Goal: Communication & Community: Answer question/provide support

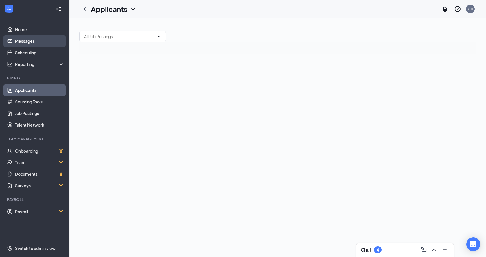
click at [31, 44] on link "Messages" at bounding box center [39, 41] width 49 height 12
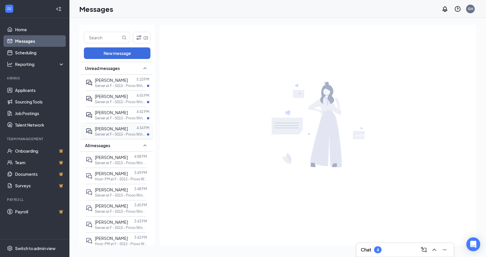
click at [126, 132] on p "Server at F - 5015 - Provo Wingers" at bounding box center [121, 134] width 52 height 5
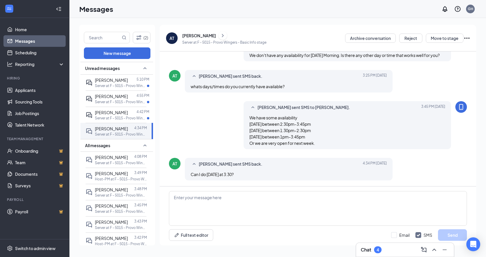
scroll to position [201, 0]
click at [242, 194] on textarea at bounding box center [318, 208] width 298 height 35
type textarea "a"
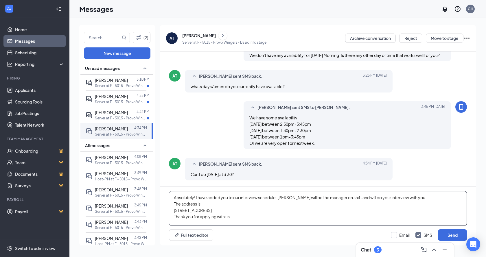
click at [174, 204] on textarea "Absolutely! I have added you to our interview schedule. [PERSON_NAME] will be t…" at bounding box center [318, 208] width 298 height 35
click at [280, 208] on textarea "Absolutely! I have added you to our interview schedule. [PERSON_NAME] will be t…" at bounding box center [318, 208] width 298 height 35
type textarea "Absolutely! I have added you to our interview schedule. [PERSON_NAME] will be t…"
click at [448, 235] on button "Send" at bounding box center [452, 235] width 29 height 12
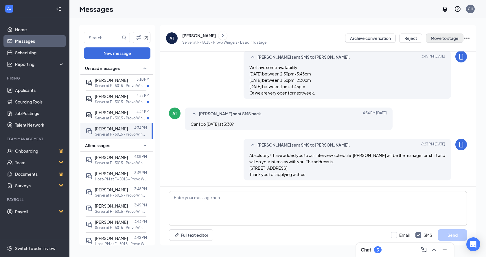
scroll to position [252, 0]
click at [441, 38] on button "Move to stage" at bounding box center [445, 38] width 38 height 9
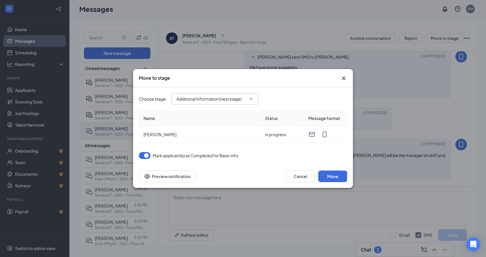
click at [215, 101] on input "Additional Information (next stage)" at bounding box center [211, 99] width 70 height 6
click at [205, 135] on div "Onsite Interview" at bounding box center [196, 136] width 31 height 6
type input "Onsite Interview"
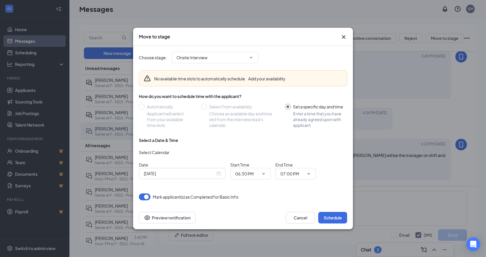
click at [216, 173] on div "[DATE]" at bounding box center [182, 173] width 77 height 6
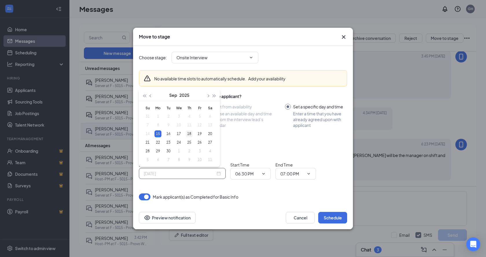
type input "[DATE]"
click at [189, 135] on div "18" at bounding box center [189, 133] width 7 height 7
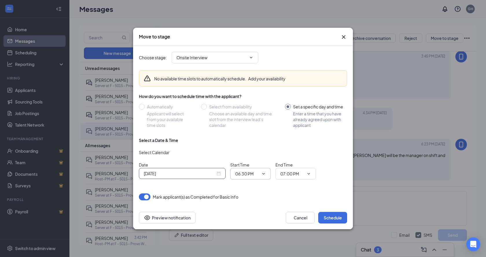
click at [257, 174] on input "06:30 PM" at bounding box center [247, 174] width 24 height 6
click at [255, 131] on div "03:30 PM" at bounding box center [248, 133] width 17 height 6
type input "03:30 PM"
click at [289, 175] on input "07:00 PM" at bounding box center [292, 174] width 24 height 6
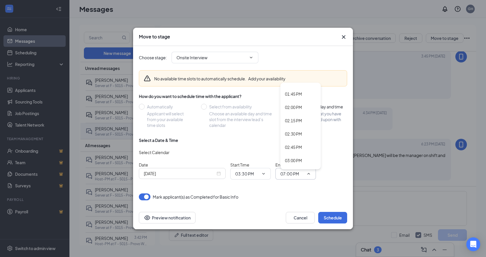
scroll to position [810, 0]
click at [297, 129] on div "04:00 PM" at bounding box center [293, 131] width 17 height 6
type input "04:00 PM"
click at [339, 217] on button "Schedule" at bounding box center [332, 218] width 29 height 12
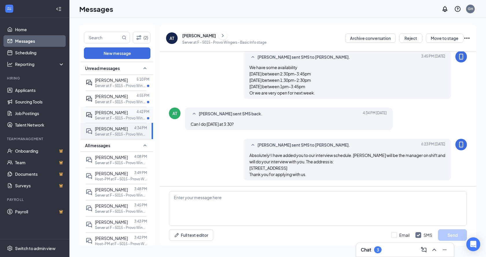
click at [103, 113] on span "[PERSON_NAME]" at bounding box center [111, 112] width 33 height 5
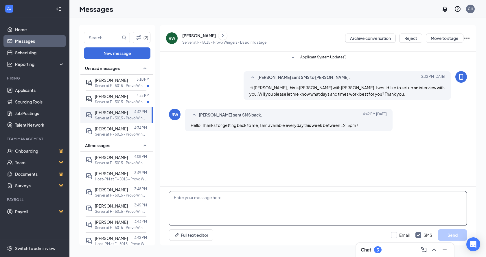
click at [327, 216] on textarea at bounding box center [318, 208] width 298 height 35
type textarea "Awesome! Can you please come in [DATE] 2:00pm?"
click at [452, 235] on button "Send" at bounding box center [452, 235] width 29 height 12
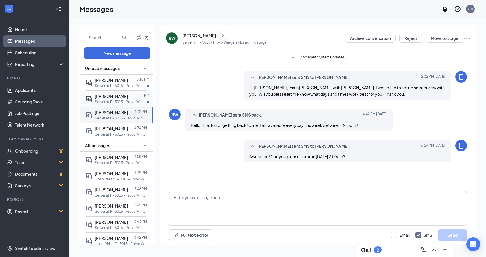
click at [116, 96] on span "[PERSON_NAME]" at bounding box center [111, 96] width 33 height 5
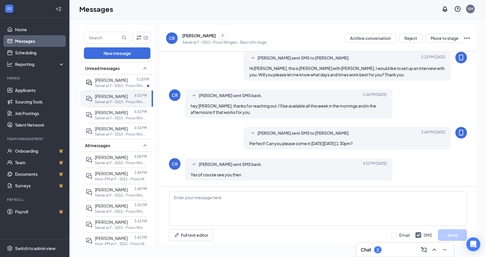
scroll to position [20, 0]
click at [319, 206] on textarea at bounding box center [318, 208] width 298 height 35
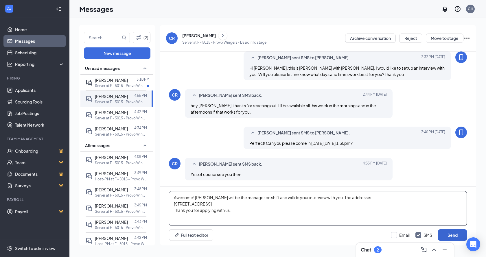
type textarea "Awesome! [PERSON_NAME] will be the manager on shift and will do your interview …"
click at [454, 237] on button "Send" at bounding box center [452, 235] width 29 height 12
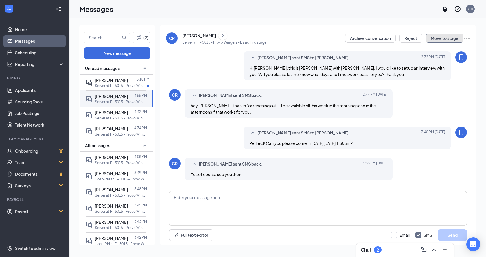
click at [448, 37] on button "Move to stage" at bounding box center [445, 38] width 38 height 9
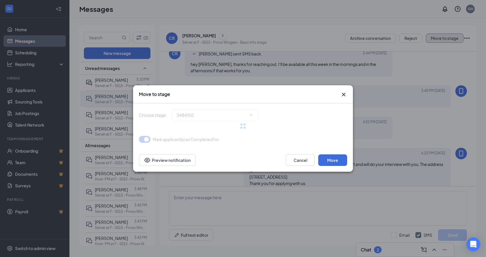
scroll to position [64, 0]
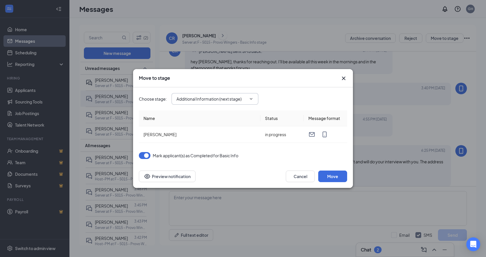
click at [217, 96] on input "Additional Information (next stage)" at bounding box center [211, 99] width 70 height 6
click at [203, 136] on div "Onsite Interview" at bounding box center [196, 136] width 31 height 6
type input "Onsite Interview"
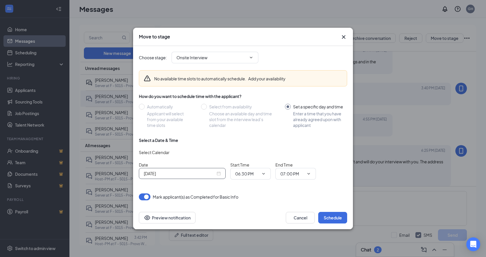
click at [217, 175] on div "[DATE]" at bounding box center [182, 173] width 77 height 6
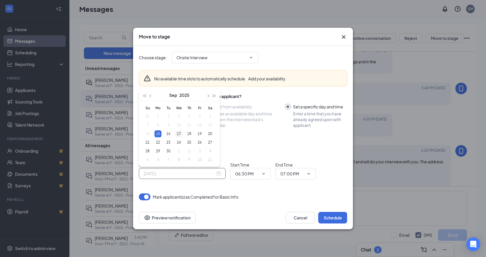
type input "[DATE]"
click at [180, 132] on div "17" at bounding box center [178, 133] width 7 height 7
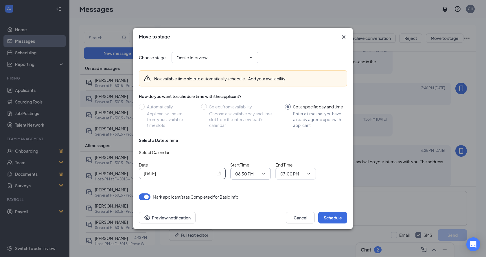
click at [252, 176] on input "06:30 PM" at bounding box center [247, 174] width 24 height 6
click at [254, 114] on div "01:30 PM" at bounding box center [248, 114] width 17 height 6
type input "01:30 PM"
click at [283, 170] on span "07:00 PM" at bounding box center [295, 174] width 41 height 12
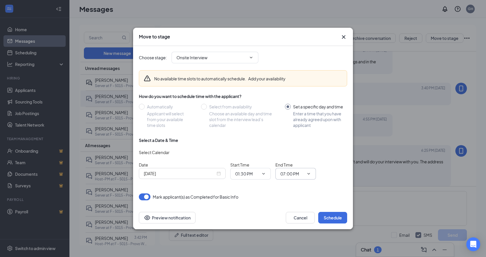
click at [300, 173] on input "07:00 PM" at bounding box center [292, 174] width 24 height 6
click at [296, 111] on div "02:00 PM" at bounding box center [293, 111] width 17 height 6
type input "02:00 PM"
click at [334, 217] on button "Schedule" at bounding box center [332, 218] width 29 height 12
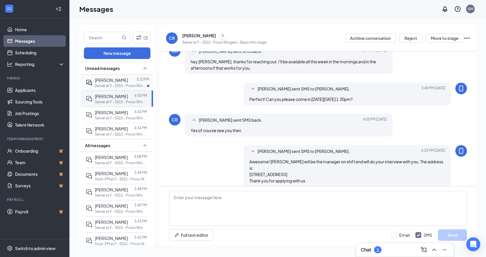
click at [115, 85] on p "Server at F - 5015 - Provo Wingers" at bounding box center [121, 85] width 52 height 5
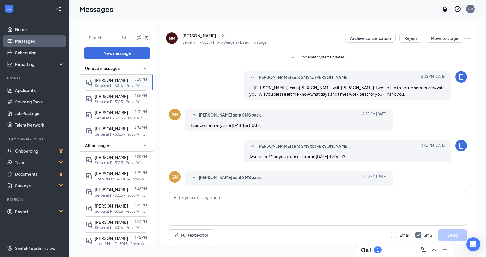
scroll to position [13, 0]
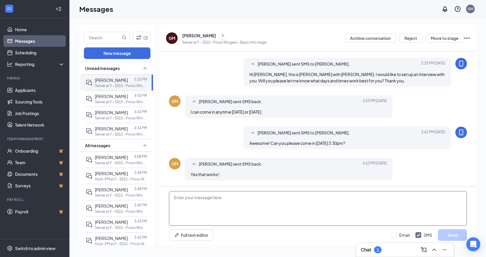
click at [271, 200] on textarea at bounding box center [318, 208] width 298 height 35
type textarea "A"
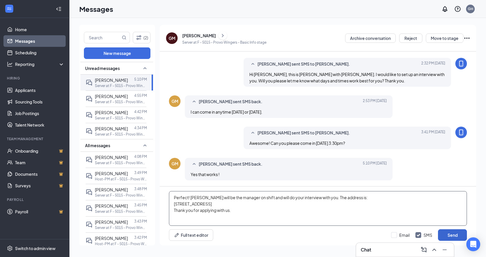
type textarea "Perfect! [PERSON_NAME] will be the manager on shift and will do your interview …"
click at [455, 237] on button "Send" at bounding box center [452, 235] width 29 height 12
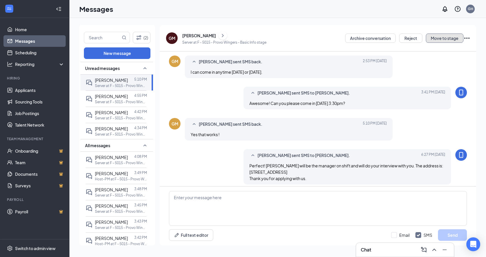
click at [437, 35] on button "Move to stage" at bounding box center [445, 38] width 38 height 9
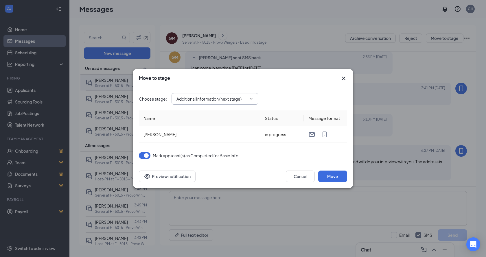
click at [217, 95] on span "Additional Information (next stage)" at bounding box center [215, 99] width 87 height 12
click at [227, 97] on input "Additional Information (next stage)" at bounding box center [211, 99] width 70 height 6
click at [192, 139] on div "Onsite Interview" at bounding box center [196, 136] width 31 height 6
type input "Onsite Interview"
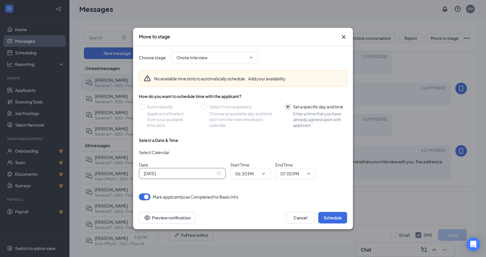
click at [208, 174] on input "[DATE]" at bounding box center [180, 173] width 72 height 6
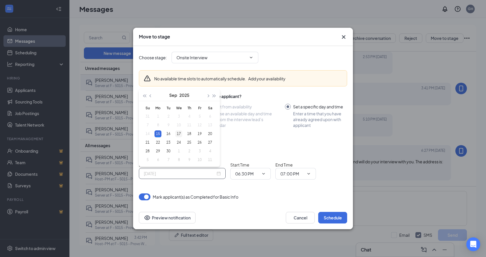
type input "[DATE]"
click at [180, 132] on div "17" at bounding box center [178, 133] width 7 height 7
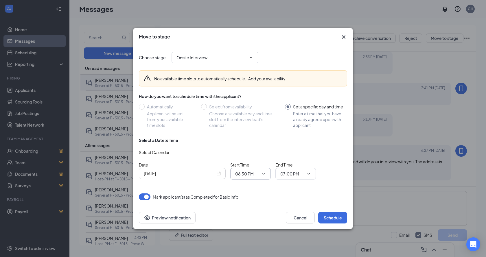
click at [250, 174] on input "06:30 PM" at bounding box center [247, 174] width 24 height 6
click at [253, 131] on div "03:30 PM" at bounding box center [248, 133] width 17 height 6
type input "03:30 PM"
click at [288, 169] on span "07:00 PM" at bounding box center [295, 174] width 41 height 12
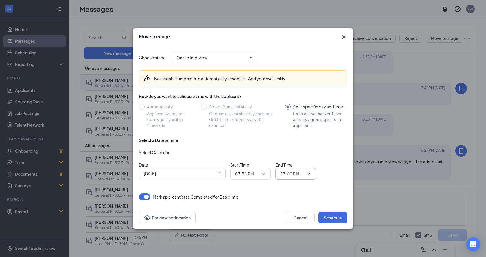
click at [303, 174] on input "07:00 PM" at bounding box center [292, 174] width 24 height 6
click at [295, 157] on div "04:00 PM" at bounding box center [293, 160] width 17 height 6
type input "04:00 PM"
click at [331, 198] on div "Mark applicant(s) as Completed for Basic Info" at bounding box center [243, 197] width 208 height 7
click at [340, 222] on button "Schedule" at bounding box center [332, 218] width 29 height 12
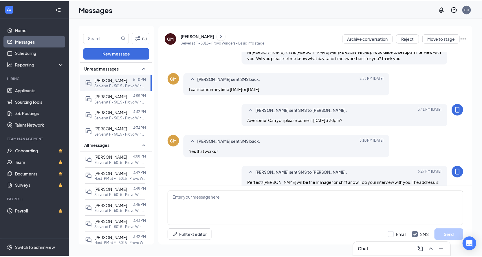
scroll to position [0, 0]
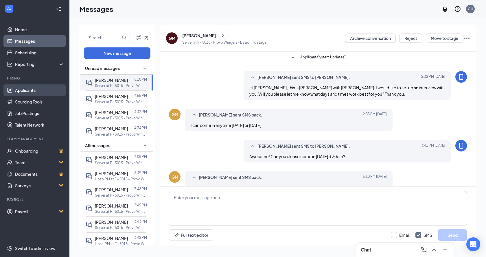
click at [35, 91] on link "Applicants" at bounding box center [39, 90] width 49 height 12
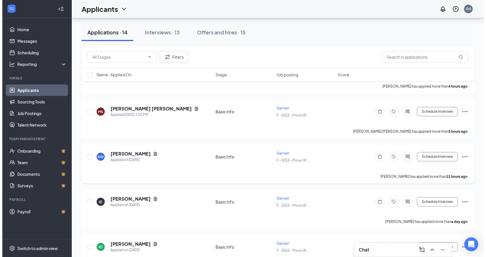
scroll to position [87, 0]
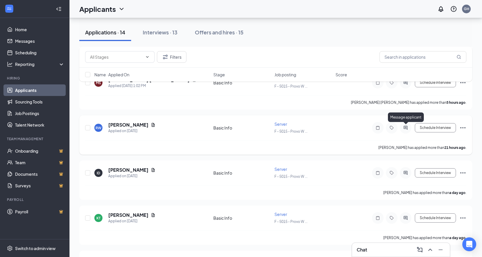
click at [403, 128] on icon "ActiveChat" at bounding box center [405, 128] width 7 height 5
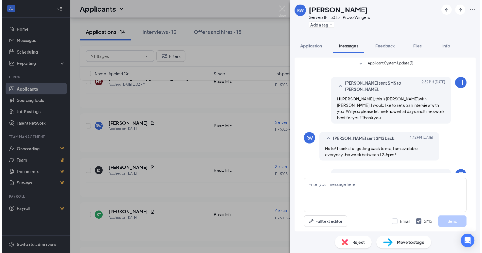
scroll to position [30, 0]
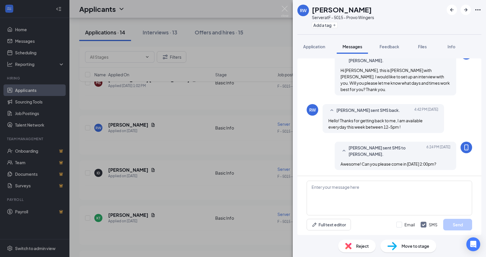
click at [201, 161] on div "RW [PERSON_NAME] Server at F - 5015 - Provo Wingers Add a tag Application Messa…" at bounding box center [243, 128] width 486 height 257
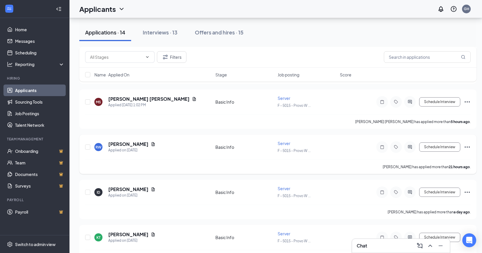
scroll to position [58, 0]
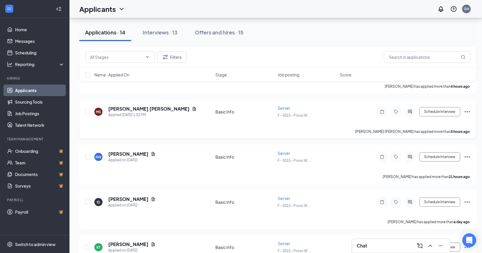
click at [409, 109] on div at bounding box center [410, 112] width 12 height 12
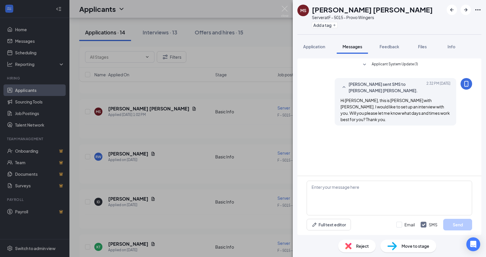
click at [217, 142] on div "[PERSON_NAME] [PERSON_NAME] Server at F - 5015 - Provo Wingers Add a tag Applic…" at bounding box center [243, 128] width 486 height 257
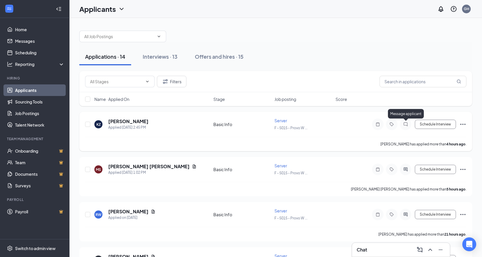
click at [402, 125] on icon "ChatInactive" at bounding box center [405, 124] width 7 height 5
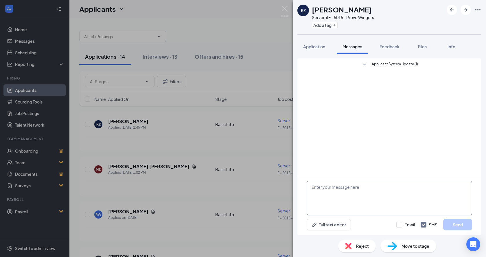
paste textarea "Hi [PERSON_NAME], this is [PERSON_NAME] with [PERSON_NAME]. I would like to set…"
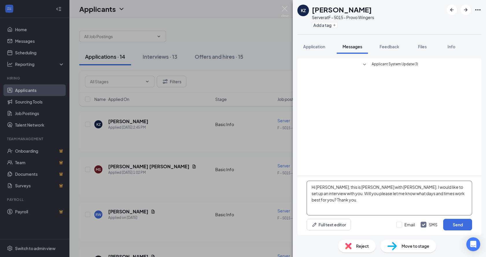
click at [328, 187] on textarea "Hi [PERSON_NAME], this is [PERSON_NAME] with [PERSON_NAME]. I would like to set…" at bounding box center [389, 198] width 165 height 35
click at [371, 205] on textarea "Hi [PERSON_NAME], this is [PERSON_NAME] with [PERSON_NAME]. I would like to set…" at bounding box center [389, 198] width 165 height 35
click at [326, 187] on textarea "Hi [PERSON_NAME], this is [PERSON_NAME] with [PERSON_NAME]. I would like to set…" at bounding box center [389, 198] width 165 height 35
click at [354, 191] on textarea "Hi [PERSON_NAME], this is [PERSON_NAME] with [PERSON_NAME]. I would like to set…" at bounding box center [389, 198] width 165 height 35
type textarea "Hi [PERSON_NAME], this is [PERSON_NAME] with [PERSON_NAME]. I would like to set…"
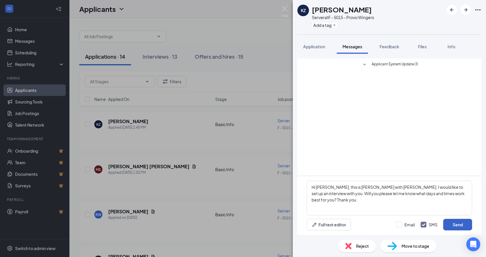
click at [460, 224] on button "Send" at bounding box center [457, 225] width 29 height 12
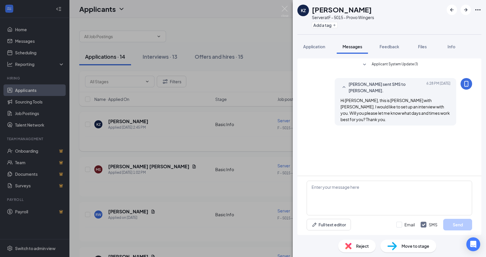
drag, startPoint x: 202, startPoint y: 133, endPoint x: 186, endPoint y: 136, distance: 16.4
click at [203, 133] on div "KZ [PERSON_NAME] Server at F - 5015 - Provo Wingers Add a tag Application Messa…" at bounding box center [243, 128] width 486 height 257
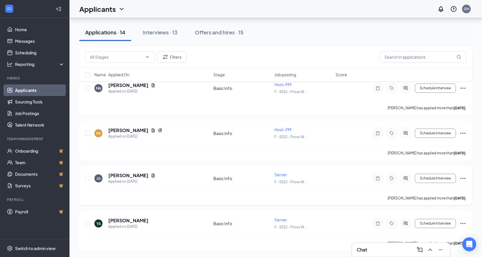
scroll to position [488, 0]
click at [439, 220] on button "Schedule Interview" at bounding box center [435, 223] width 41 height 9
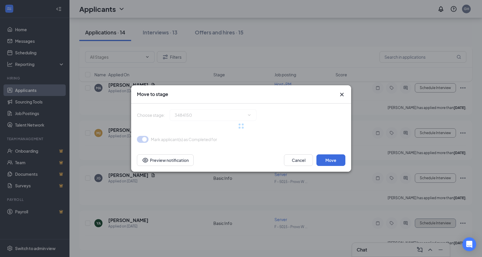
type input "Additional Information (next stage)"
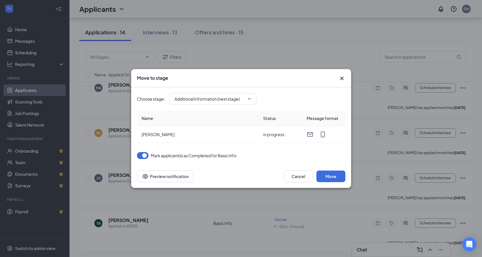
click at [283, 177] on div "Cancel Move Preview notification" at bounding box center [241, 177] width 208 height 12
click at [290, 175] on button "Cancel" at bounding box center [298, 177] width 29 height 12
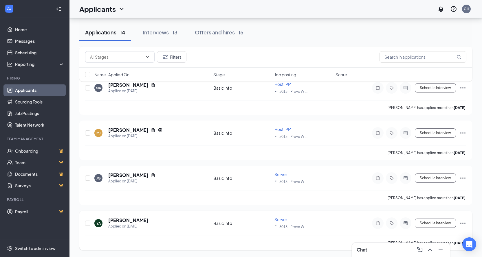
click at [465, 223] on icon "Ellipses" at bounding box center [462, 223] width 5 height 1
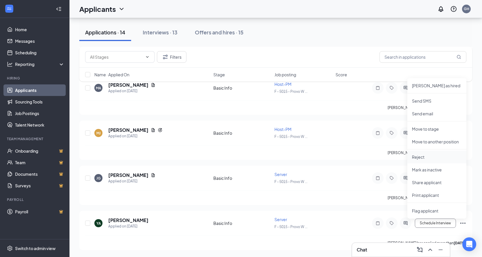
click at [439, 162] on li "Reject" at bounding box center [436, 157] width 59 height 13
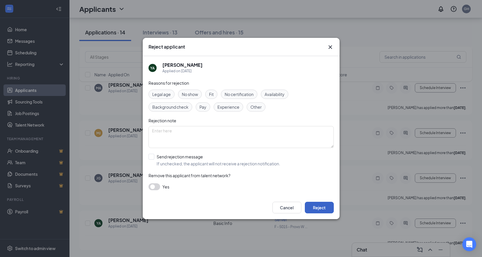
click at [320, 204] on button "Reject" at bounding box center [319, 208] width 29 height 12
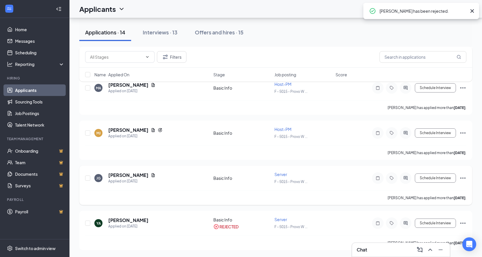
click at [352, 195] on div "[PERSON_NAME] has applied more than [DATE] ." at bounding box center [275, 198] width 381 height 14
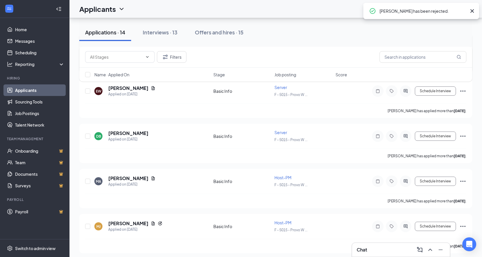
scroll to position [343, 0]
